Goal: Check status

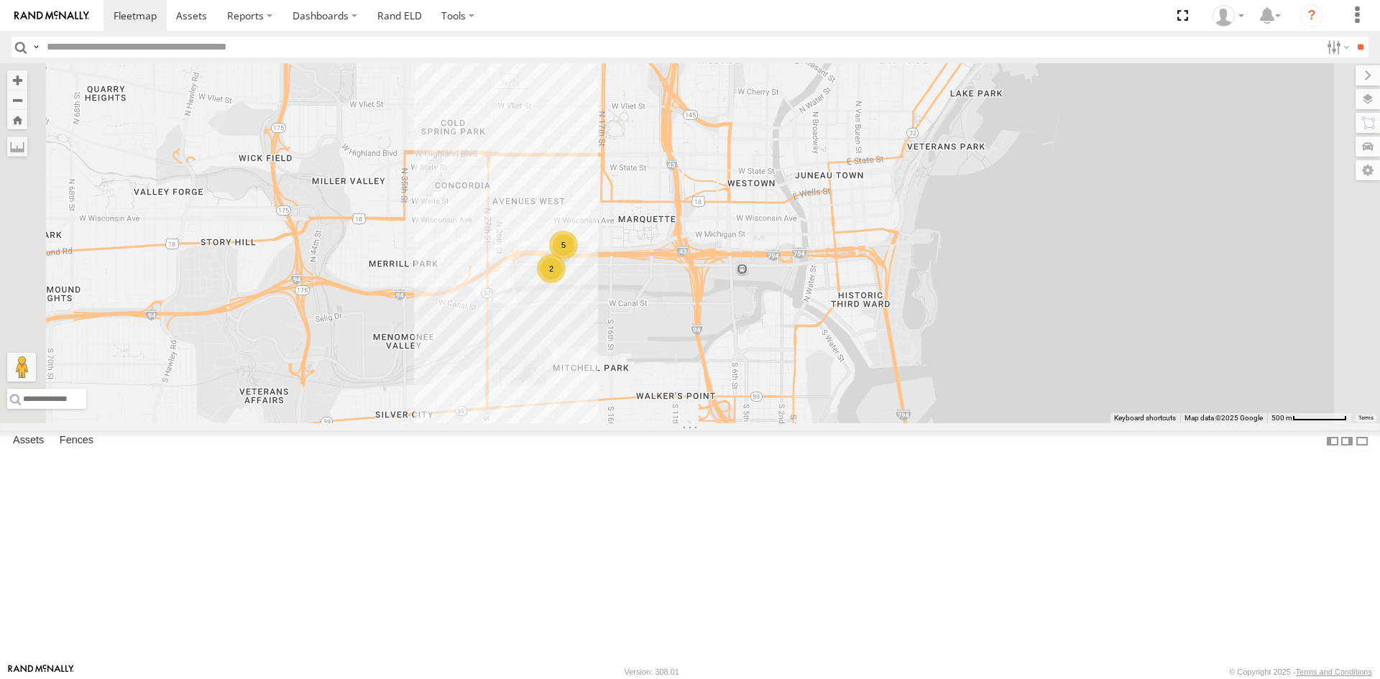
click at [0, 0] on link at bounding box center [0, 0] width 0 height 0
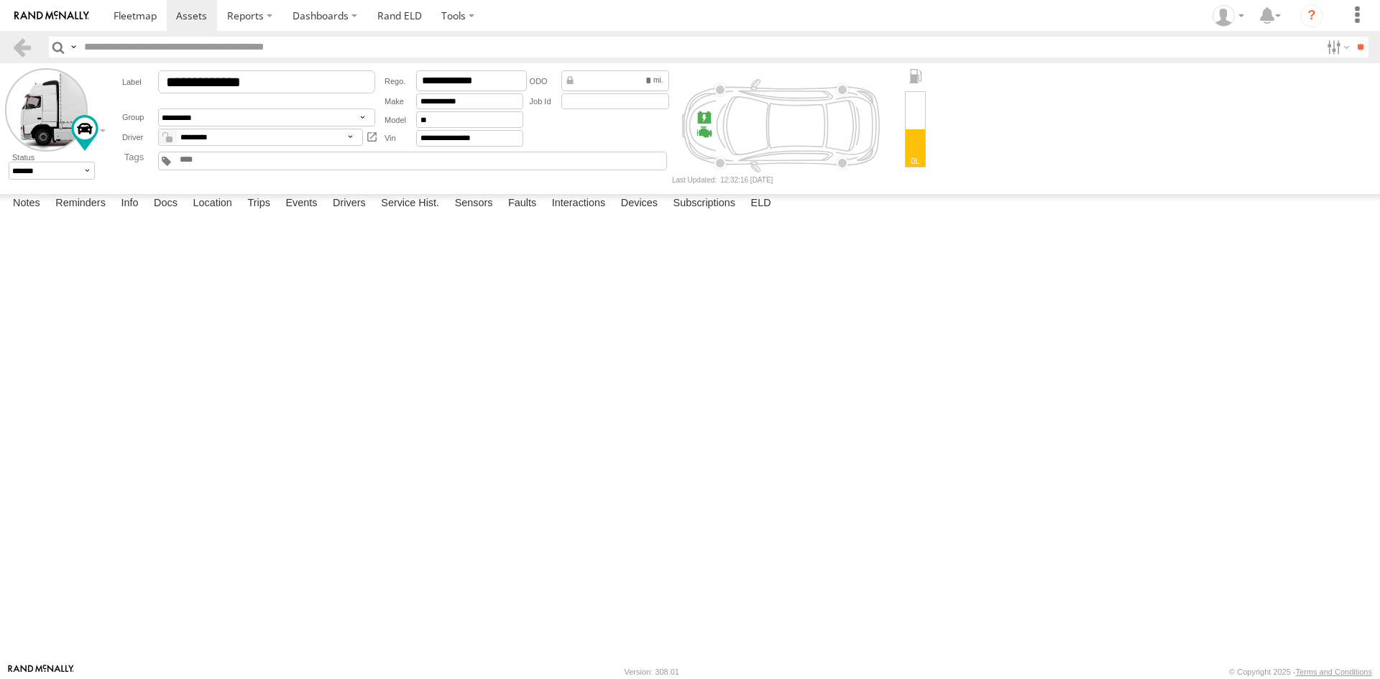
click at [0, 0] on div "12:59 [DATE] 6996 1 Fault Description is not available. Current above Normal or…" at bounding box center [0, 0] width 0 height 0
click at [34, 42] on section at bounding box center [25, 47] width 26 height 21
click at [22, 42] on link at bounding box center [22, 47] width 21 height 21
